Goal: Find contact information: Find contact information

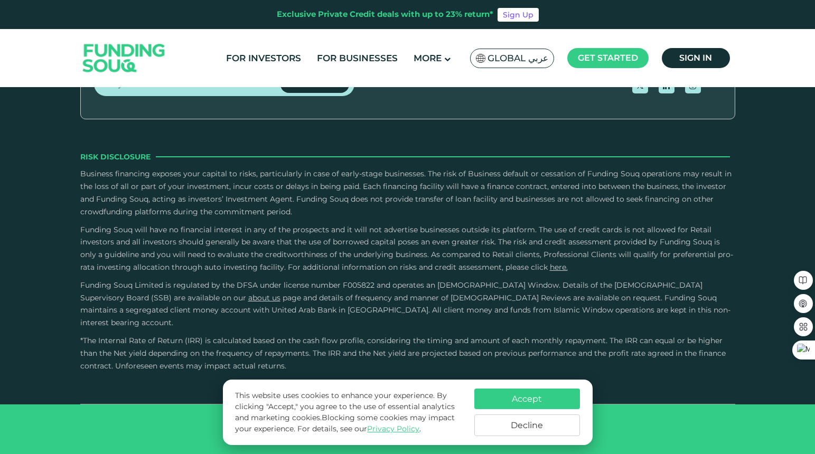
scroll to position [3555, 0]
click at [419, 6] on link "Contact Us" at bounding box center [406, 1] width 47 height 10
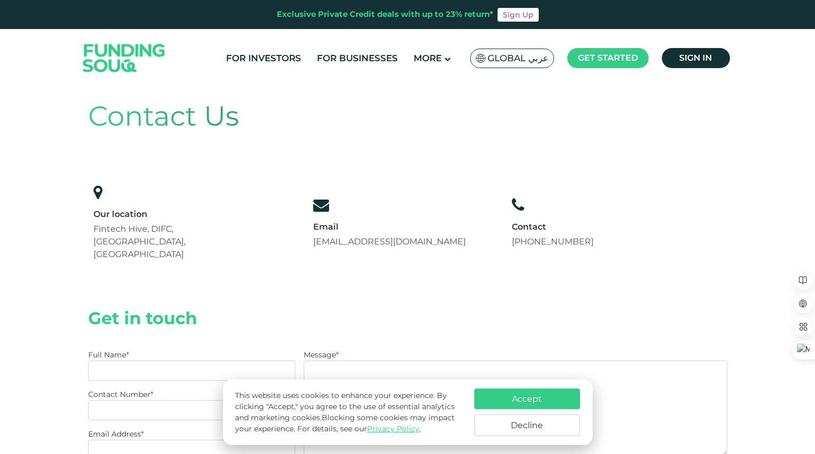
scroll to position [20, 0]
drag, startPoint x: 318, startPoint y: 231, endPoint x: 445, endPoint y: 242, distance: 127.2
click at [445, 242] on div "Contact Us Our location Fintech Hive, DIFC, [GEOGRAPHIC_DATA], [GEOGRAPHIC_DATA…" at bounding box center [407, 181] width 639 height 213
copy link "[EMAIL_ADDRESS][DOMAIN_NAME]"
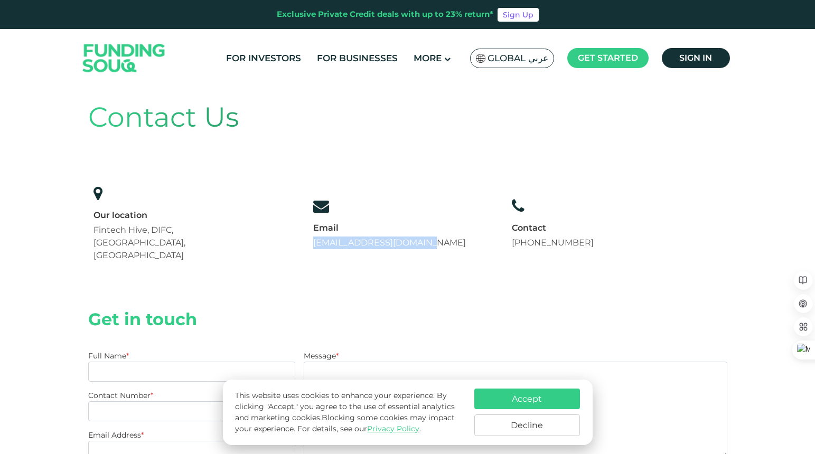
click at [490, 431] on button "Decline" at bounding box center [527, 425] width 106 height 22
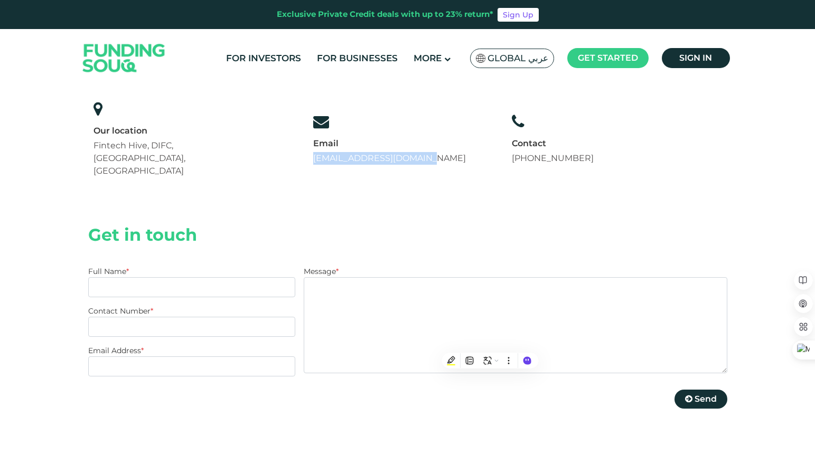
scroll to position [106, 0]
